Goal: Task Accomplishment & Management: Use online tool/utility

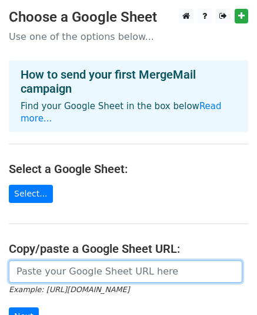
click at [69, 261] on input "url" at bounding box center [125, 272] width 233 height 22
paste input "[URL][DOMAIN_NAME]"
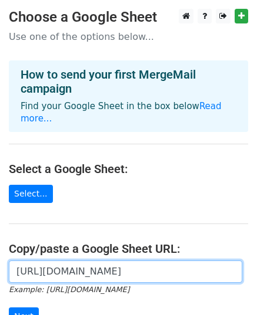
scroll to position [0, 269]
type input "[URL][DOMAIN_NAME]"
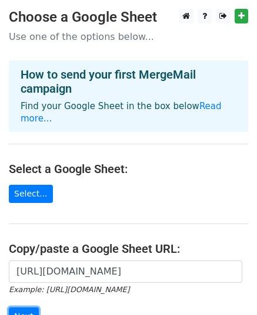
scroll to position [0, 0]
click at [15, 308] on input "Next" at bounding box center [24, 317] width 30 height 18
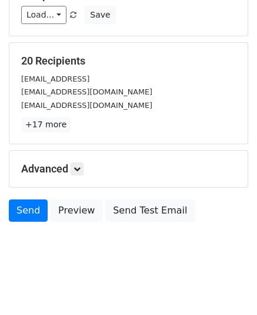
scroll to position [185, 0]
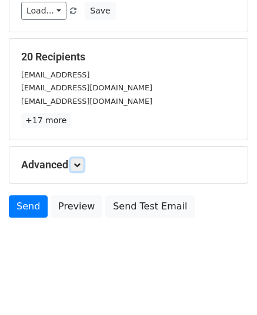
click at [77, 165] on icon at bounding box center [76, 164] width 7 height 7
click at [80, 163] on icon at bounding box center [76, 164] width 7 height 7
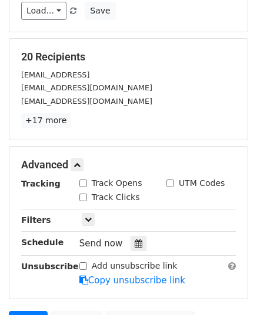
click at [85, 181] on input "Track Opens" at bounding box center [83, 184] width 8 height 8
checkbox input "true"
click at [84, 195] on input "Track Clicks" at bounding box center [83, 198] width 8 height 8
checkbox input "true"
click at [130, 246] on div at bounding box center [138, 243] width 16 height 15
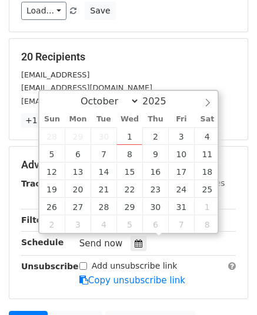
type input "2025-10-02 12:00"
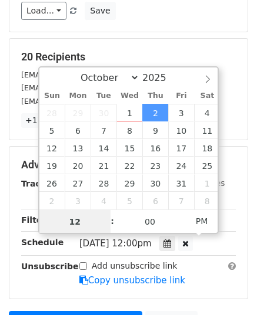
scroll to position [0, 0]
type input "10"
type input "2025-10-02 10:00"
click at [195, 222] on span "AM" at bounding box center [201, 221] width 32 height 23
